Goal: Task Accomplishment & Management: Manage account settings

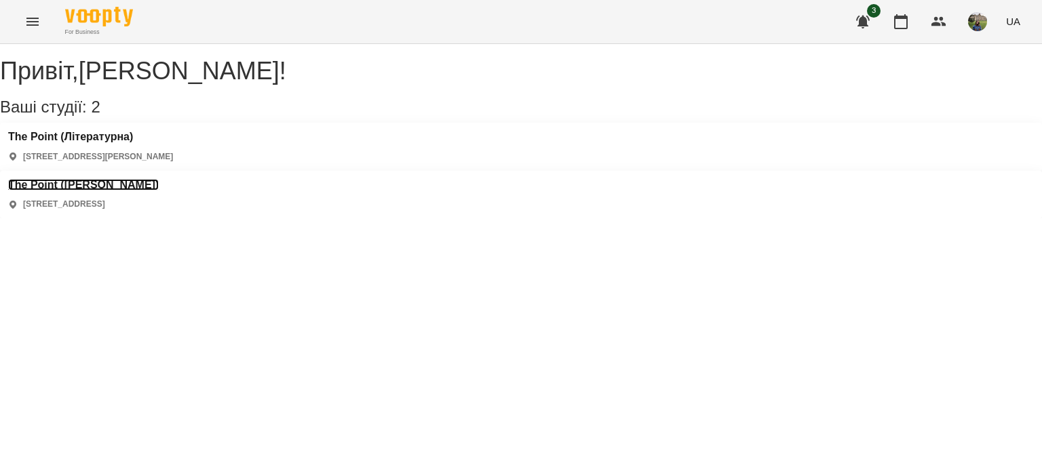
click at [159, 179] on h3 "The Point ([PERSON_NAME])" at bounding box center [83, 185] width 151 height 12
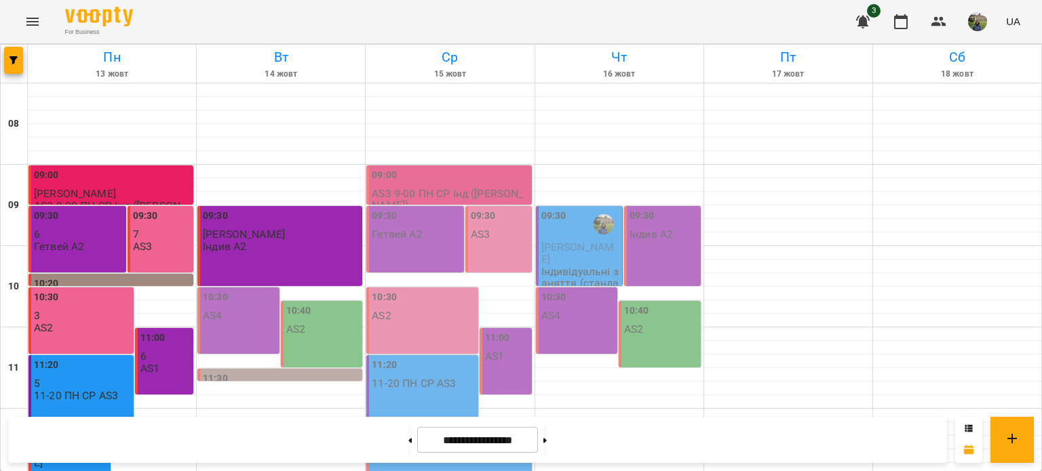
scroll to position [618, 0]
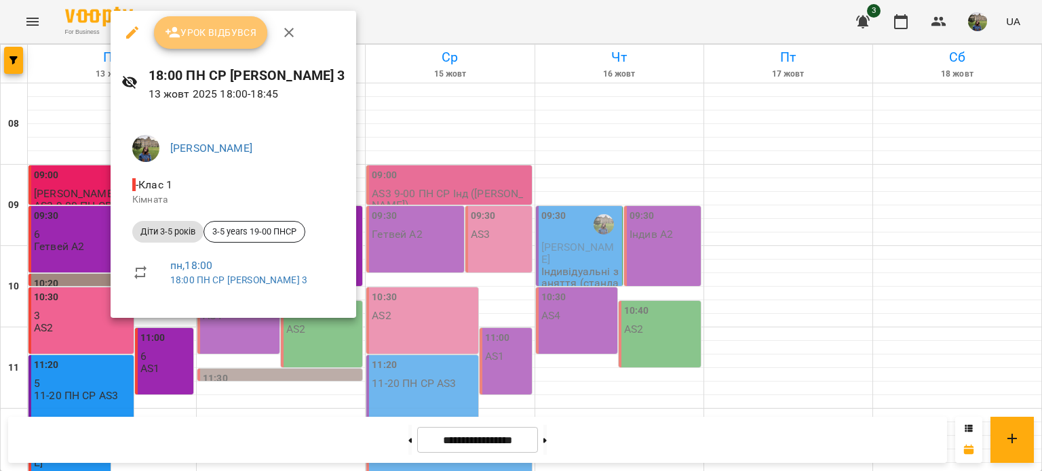
click at [233, 28] on span "Урок відбувся" at bounding box center [211, 32] width 92 height 16
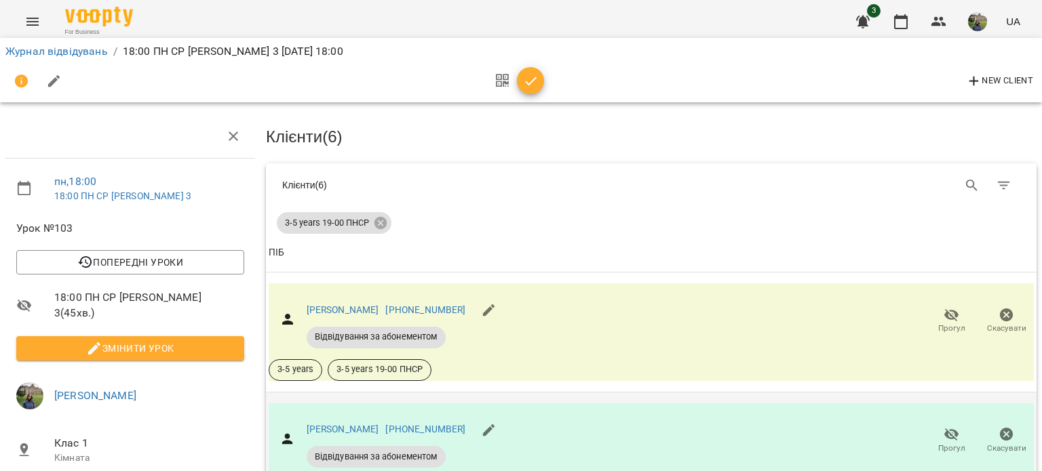
scroll to position [368, 0]
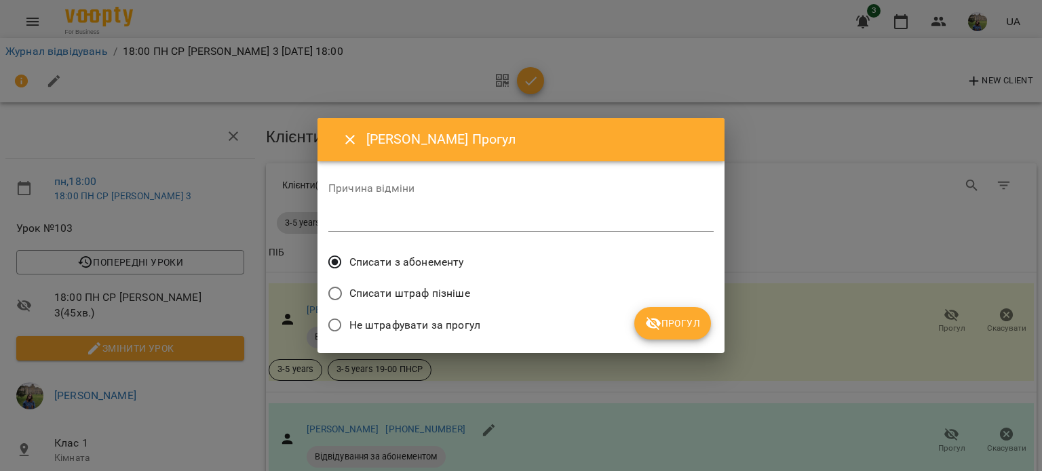
click at [504, 221] on textarea at bounding box center [520, 220] width 385 height 13
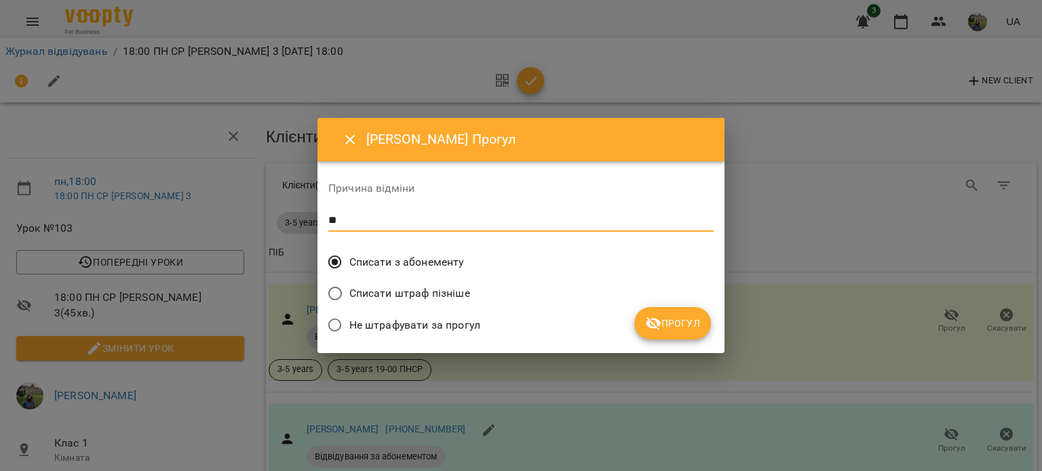
type textarea "**"
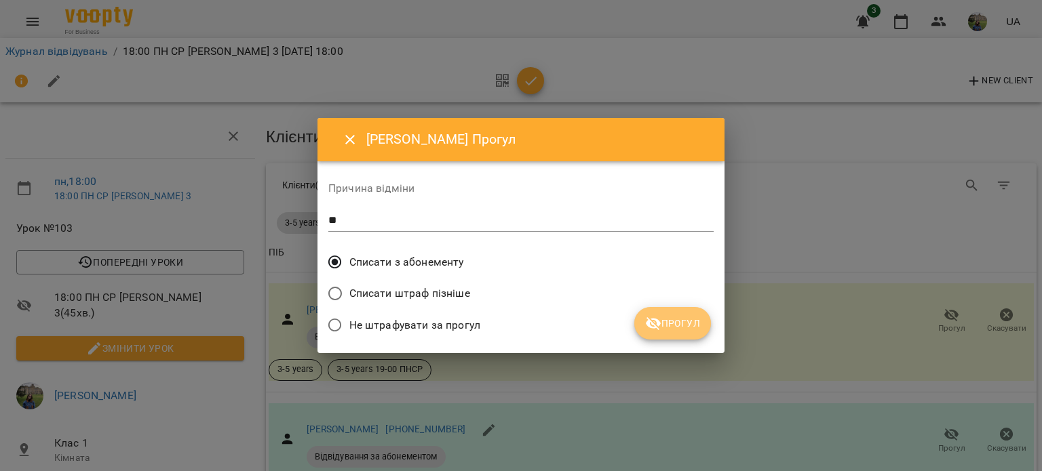
click at [654, 315] on icon "submit" at bounding box center [653, 323] width 16 height 16
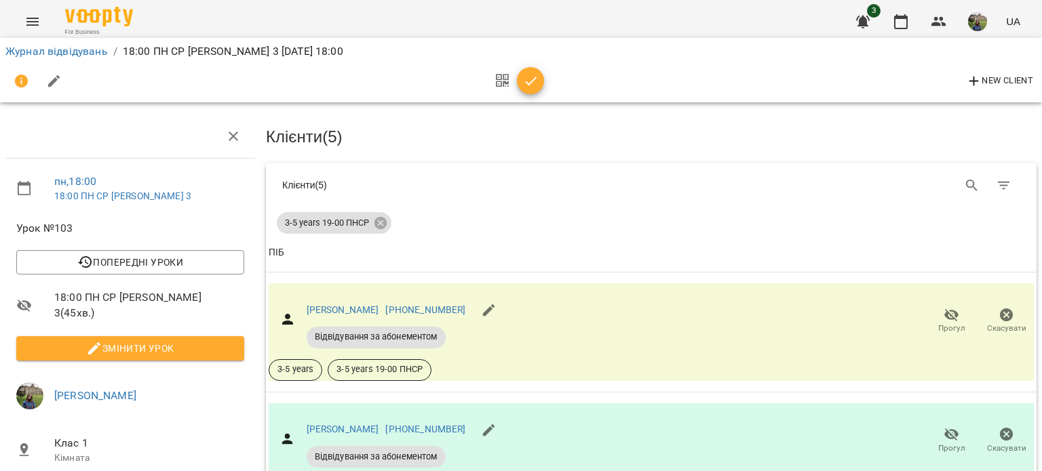
scroll to position [588, 0]
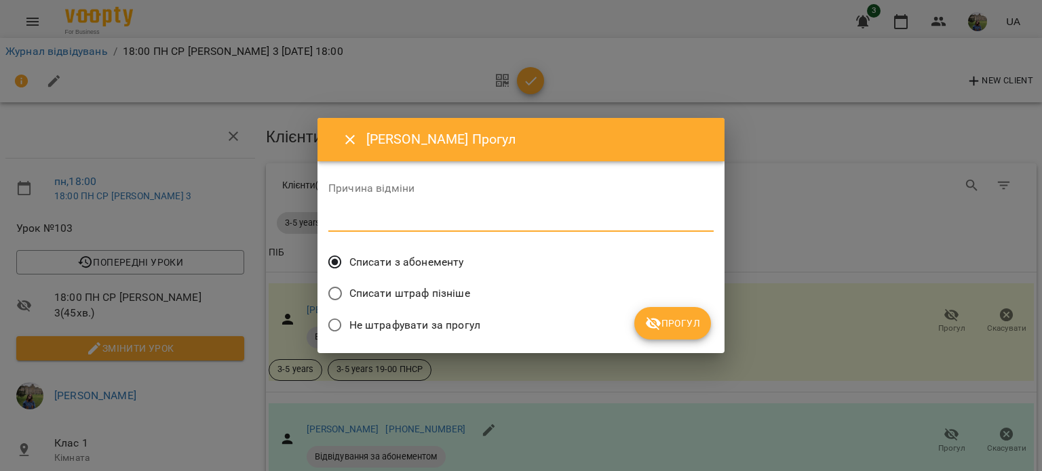
click at [502, 224] on textarea at bounding box center [520, 220] width 385 height 13
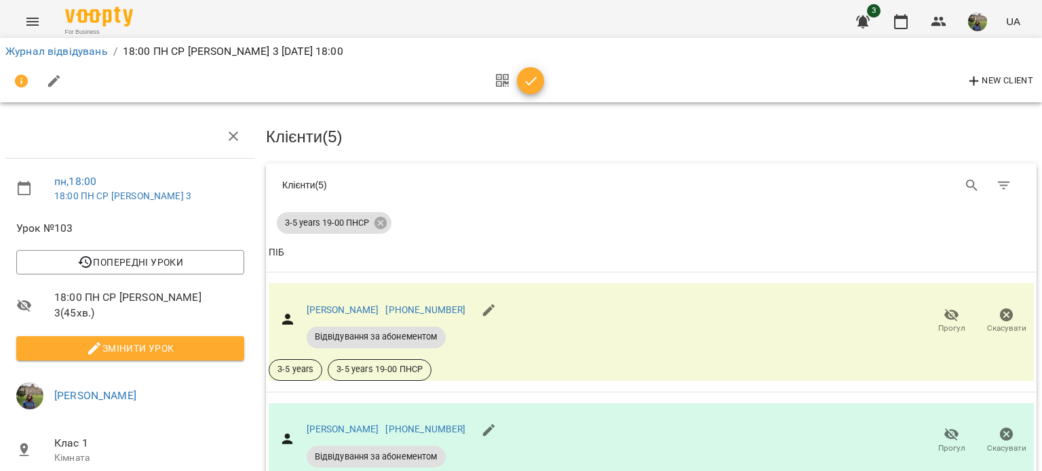
scroll to position [541, 0]
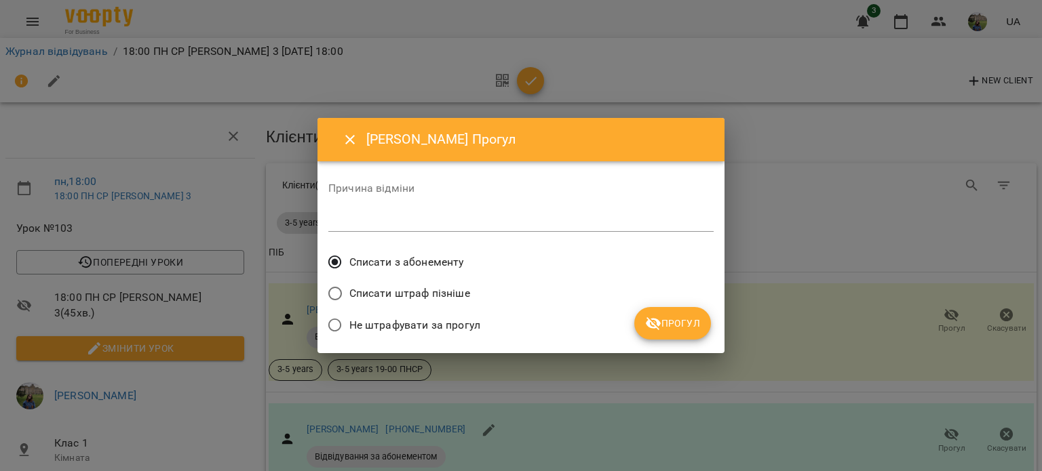
click at [596, 210] on div "*" at bounding box center [520, 221] width 385 height 22
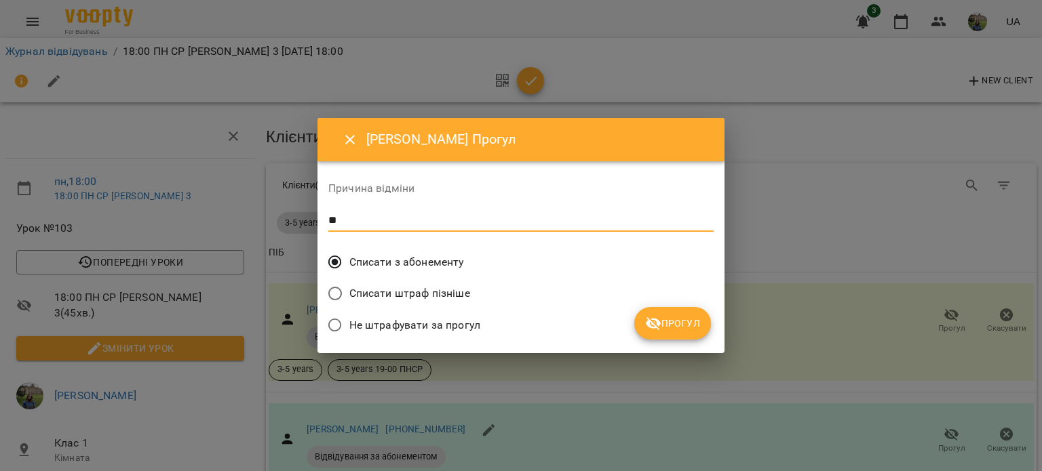
type textarea "**"
click at [675, 330] on span "Прогул" at bounding box center [672, 323] width 55 height 16
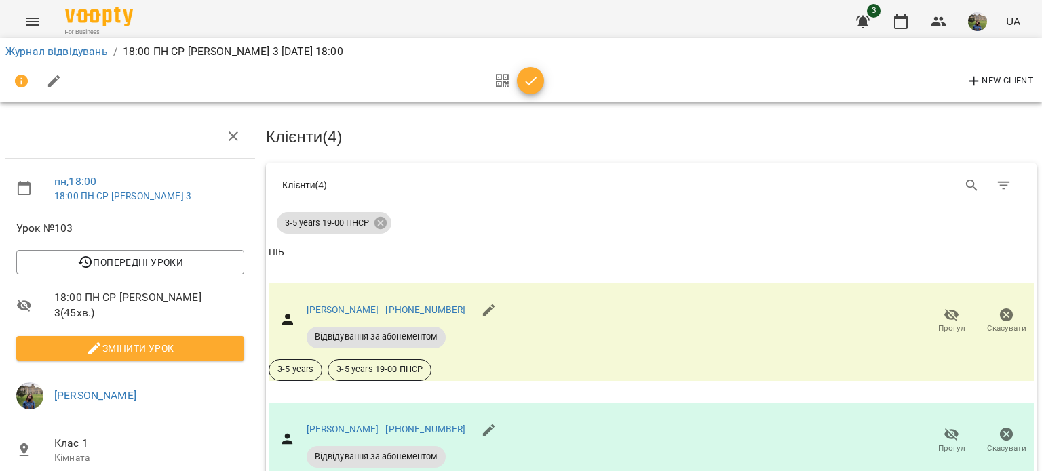
scroll to position [597, 0]
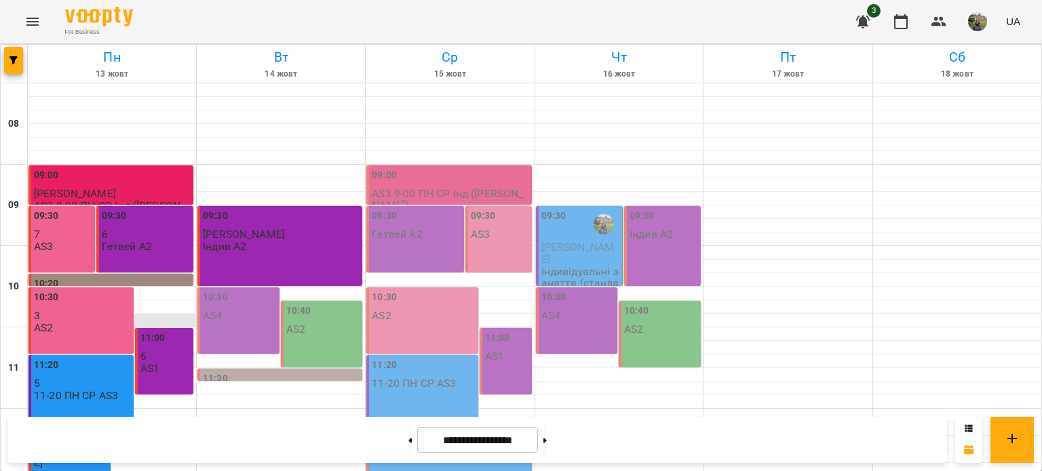
scroll to position [649, 0]
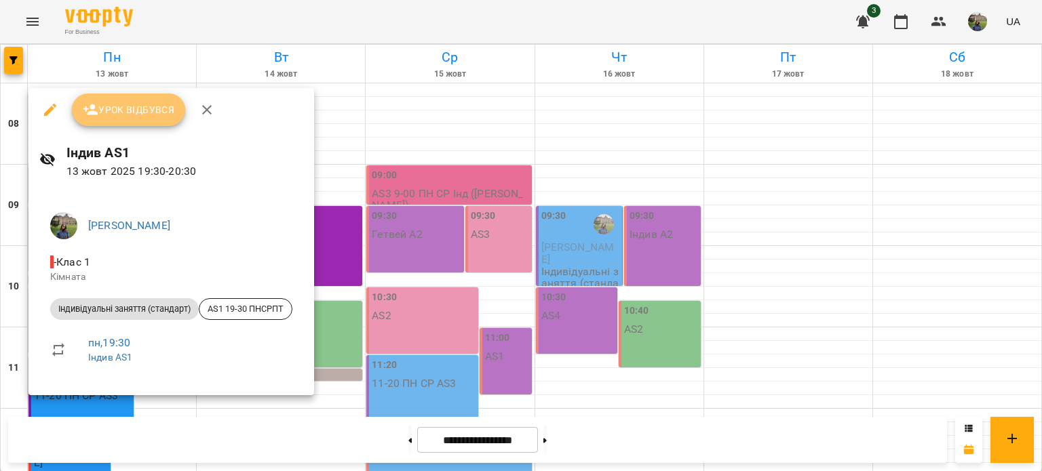
click at [135, 116] on span "Урок відбувся" at bounding box center [129, 110] width 92 height 16
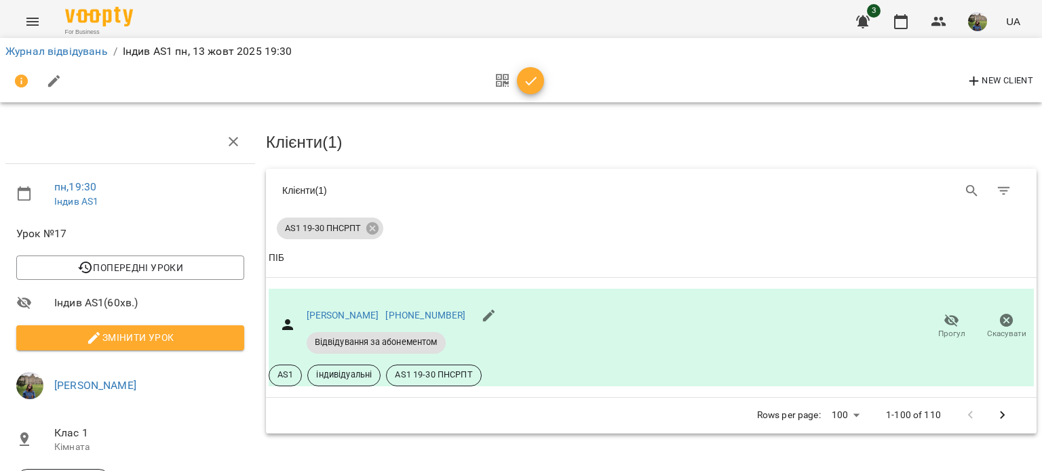
click at [526, 77] on icon "button" at bounding box center [531, 81] width 16 height 16
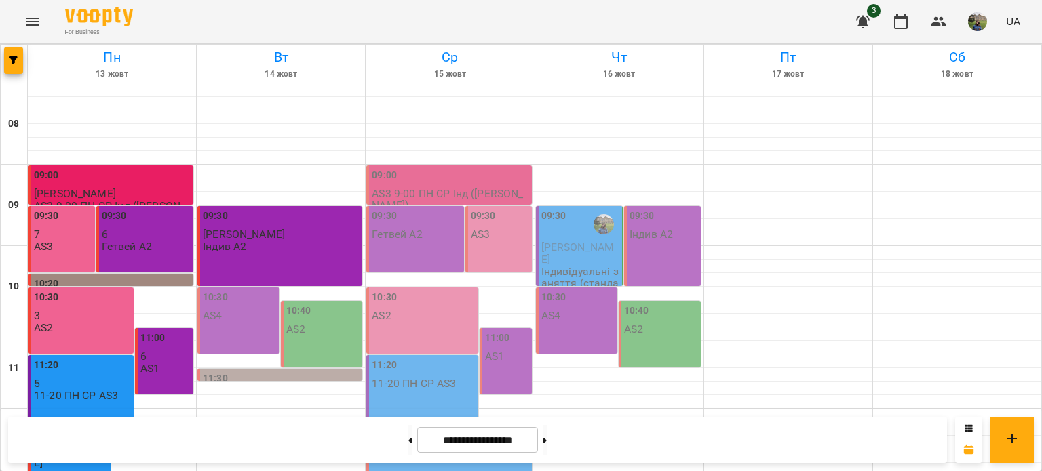
scroll to position [53, 0]
